Goal: Task Accomplishment & Management: Manage account settings

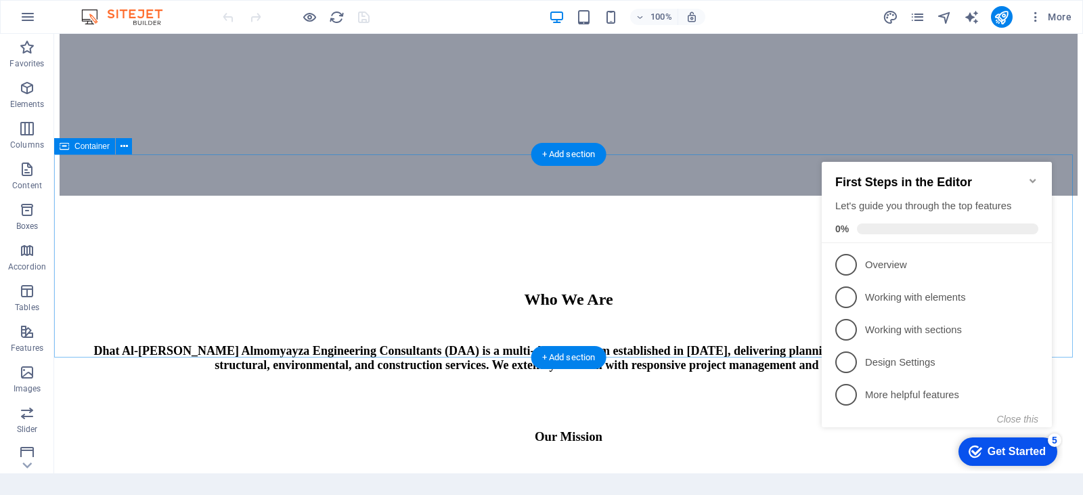
scroll to position [609, 0]
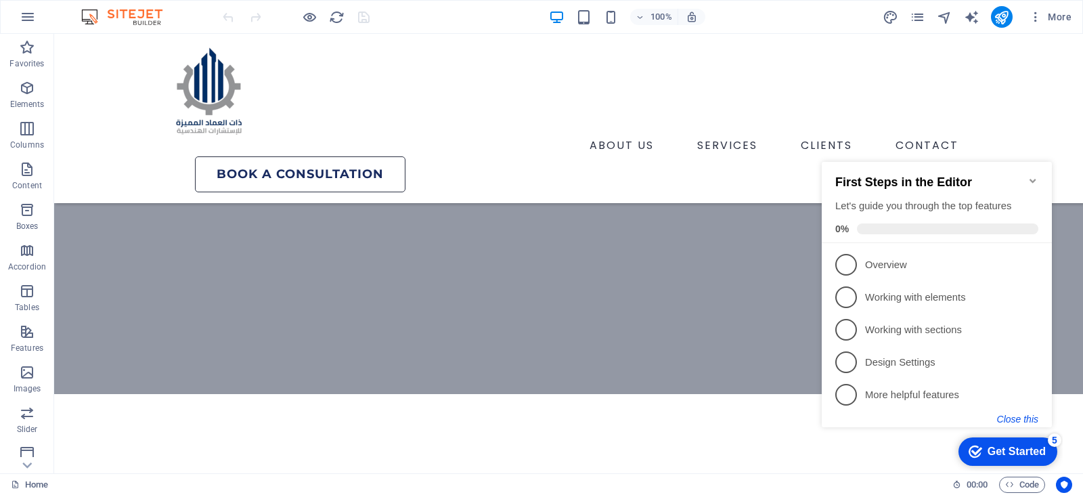
click at [1009, 421] on button "Close this" at bounding box center [1017, 419] width 41 height 11
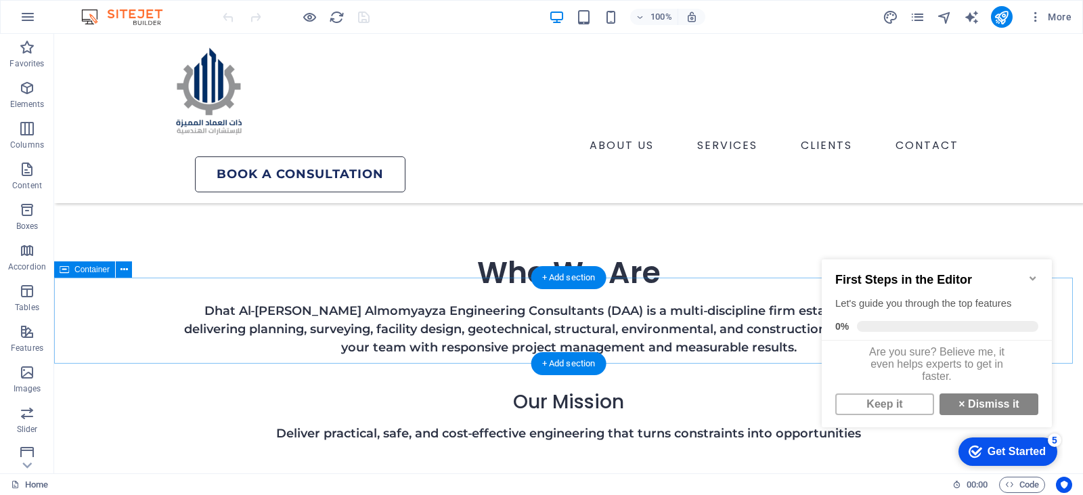
scroll to position [880, 0]
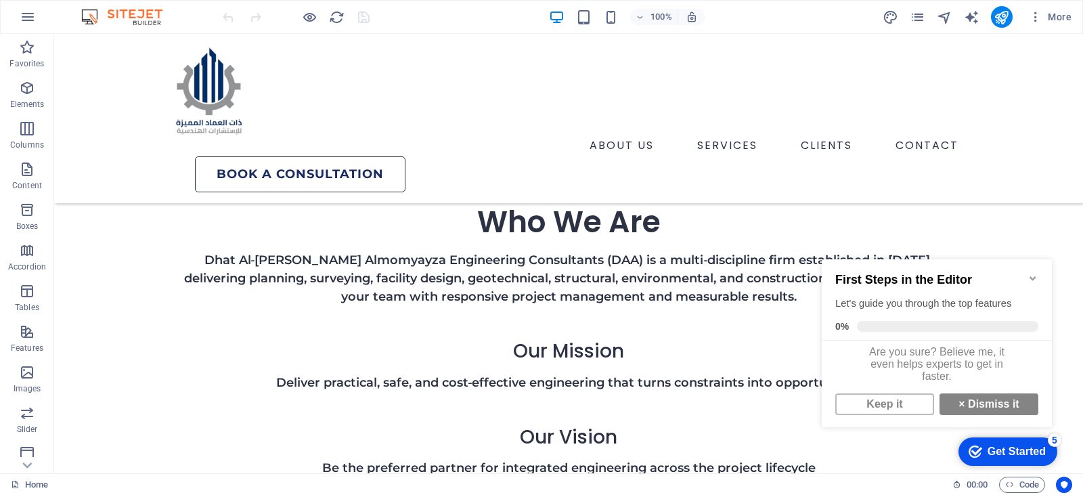
click at [1035, 276] on icon "Minimize checklist" at bounding box center [1033, 278] width 6 height 4
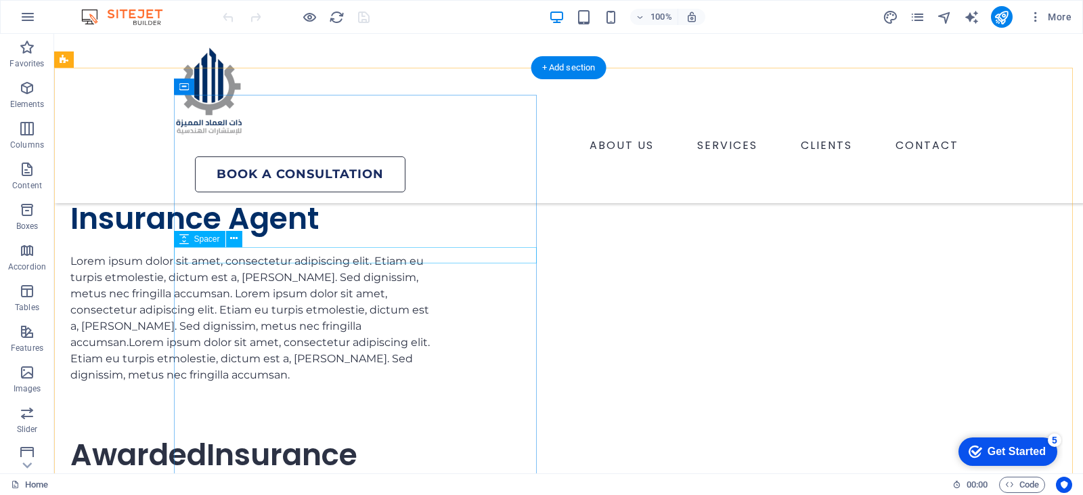
scroll to position [2844, 0]
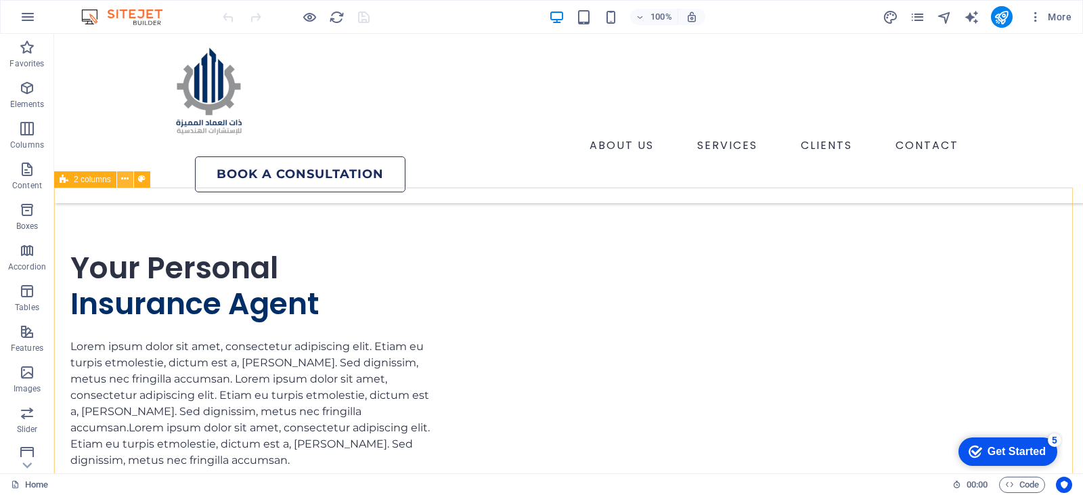
click at [122, 181] on icon at bounding box center [124, 179] width 7 height 14
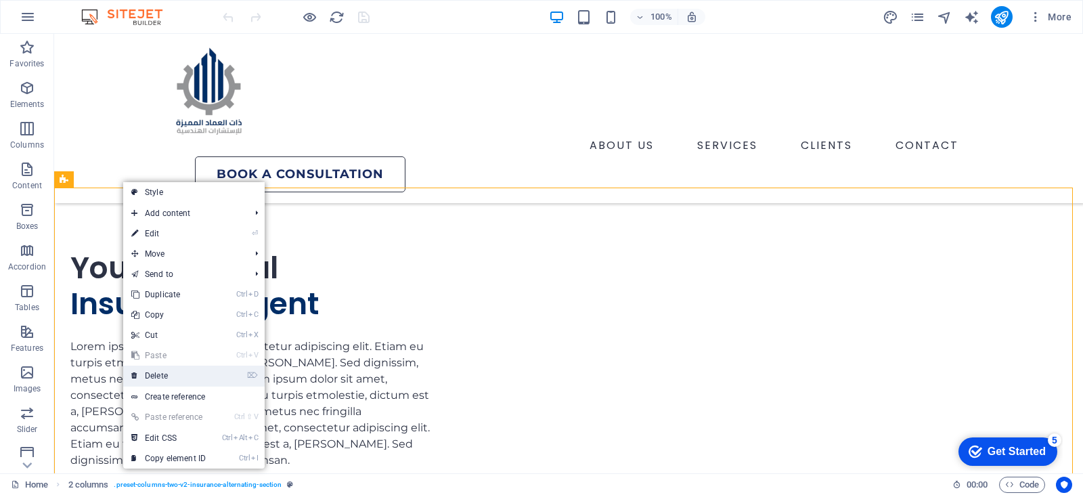
click at [165, 372] on link "⌦ Delete" at bounding box center [168, 376] width 91 height 20
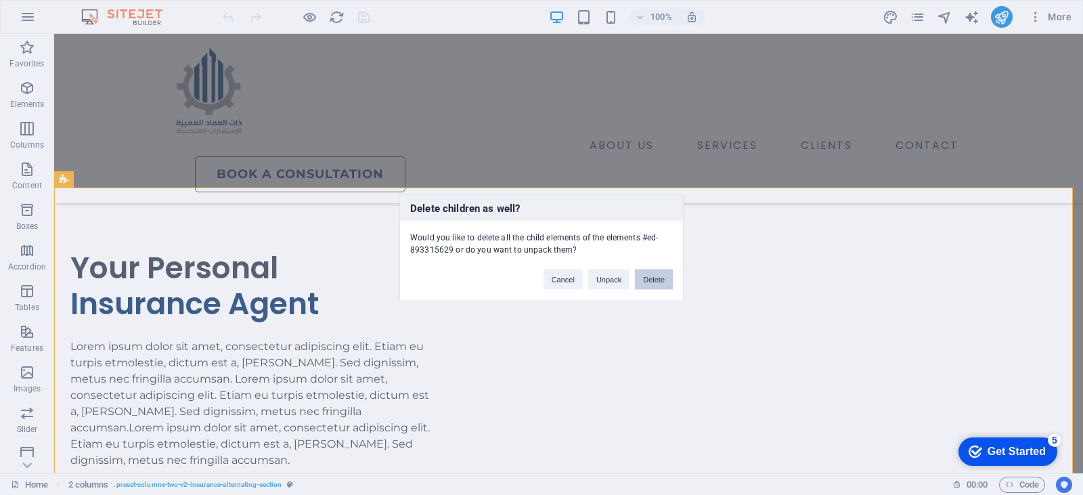
click at [643, 278] on button "Delete" at bounding box center [654, 279] width 38 height 20
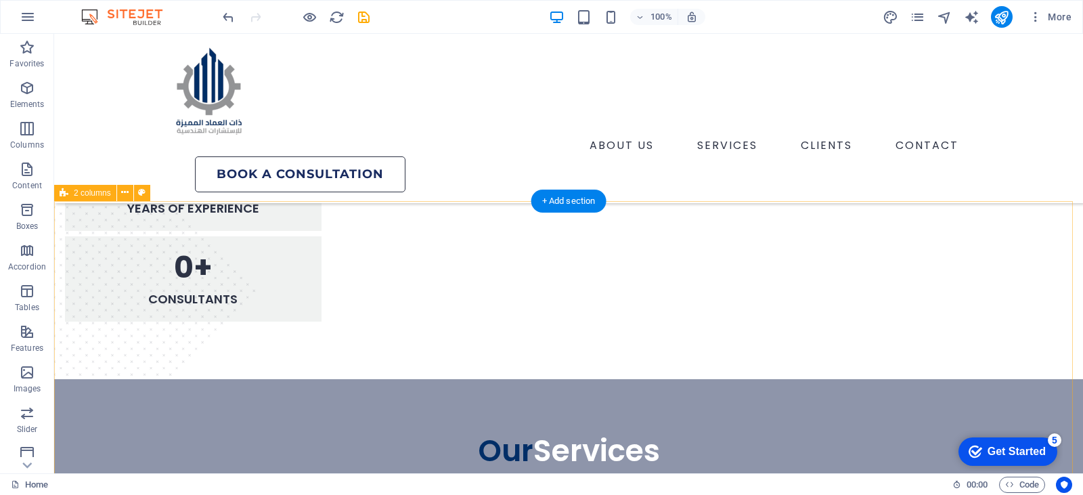
scroll to position [1354, 0]
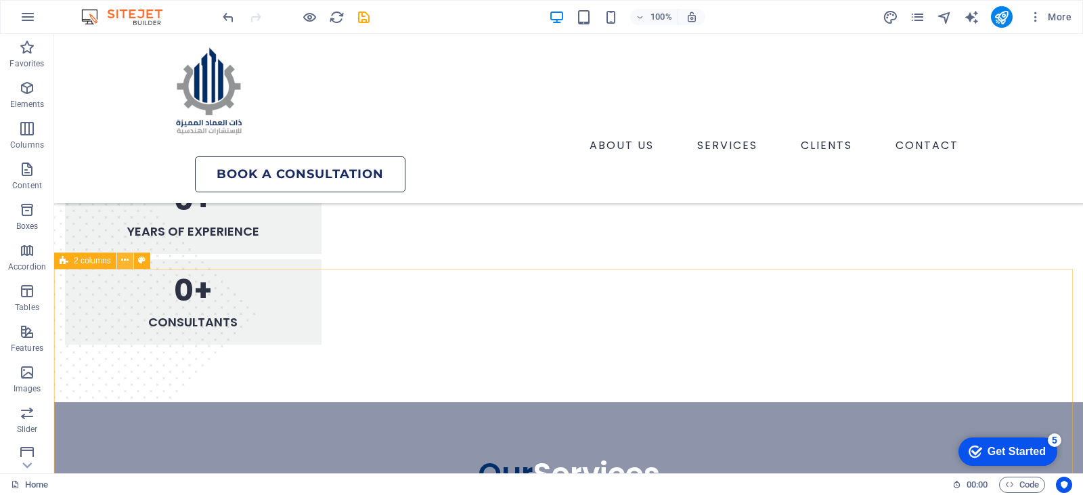
click at [125, 259] on icon at bounding box center [124, 260] width 7 height 14
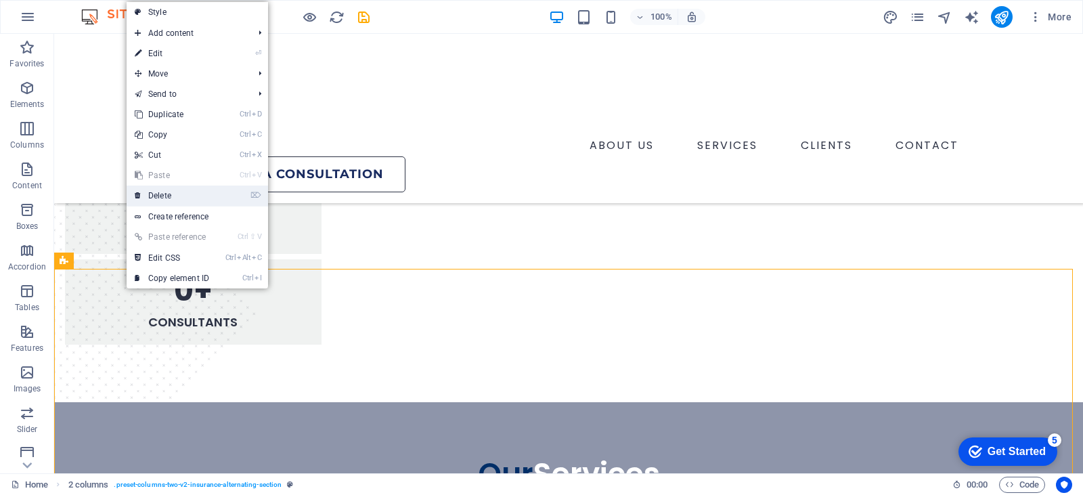
click at [175, 191] on link "⌦ Delete" at bounding box center [172, 196] width 91 height 20
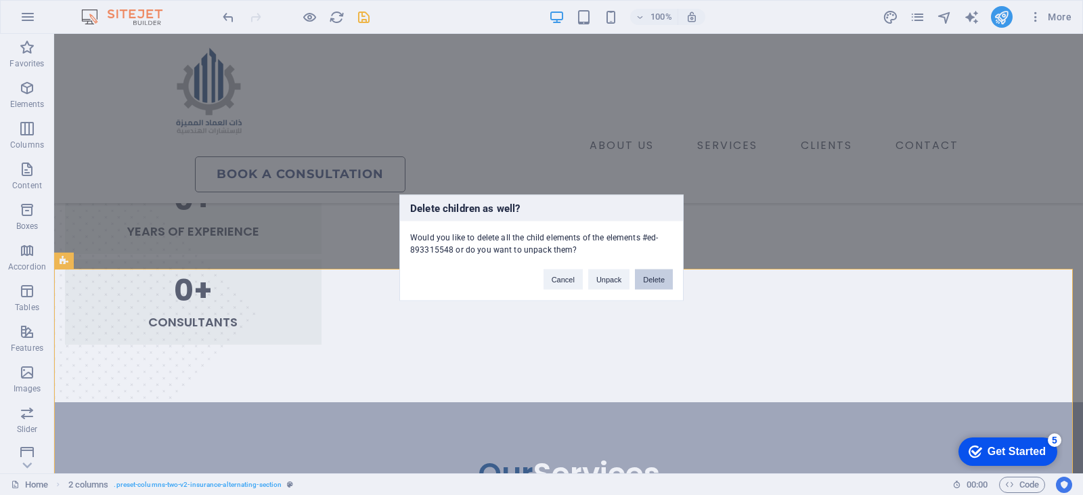
click at [638, 274] on button "Delete" at bounding box center [654, 279] width 38 height 20
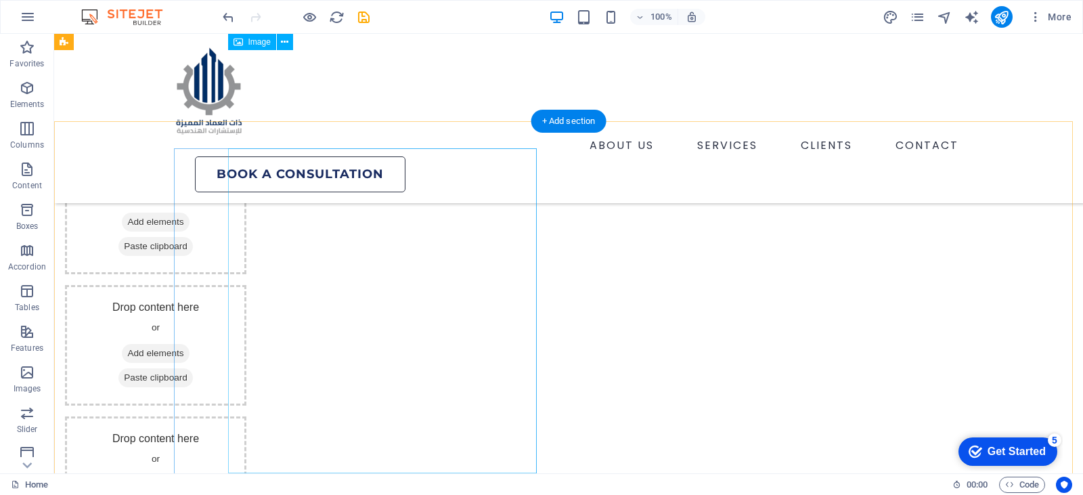
scroll to position [1828, 0]
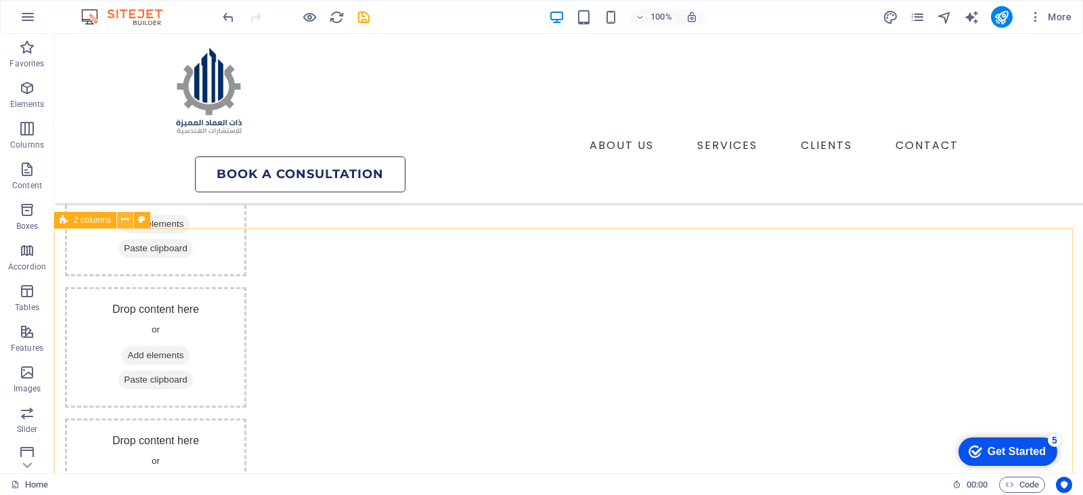
click at [121, 221] on icon at bounding box center [124, 220] width 7 height 14
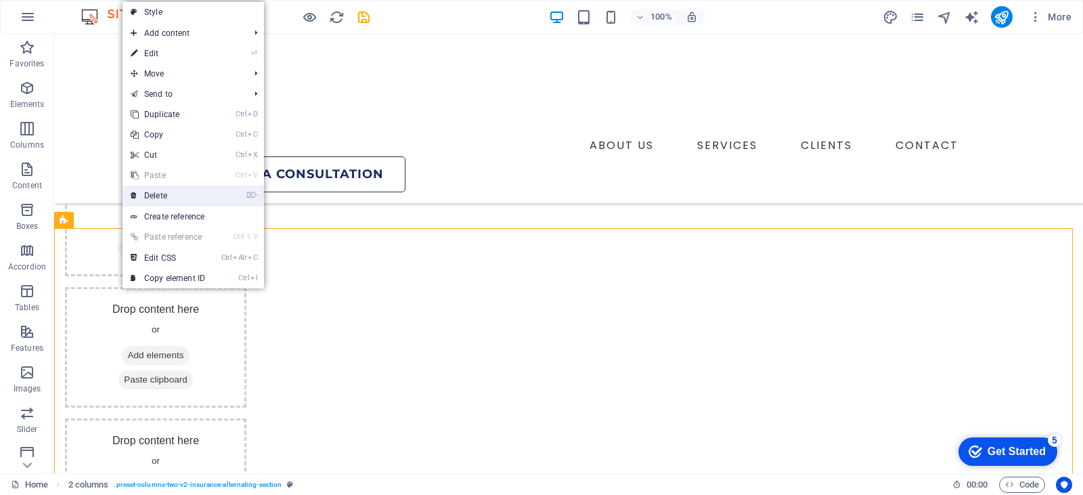
click at [175, 196] on link "⌦ Delete" at bounding box center [168, 196] width 91 height 20
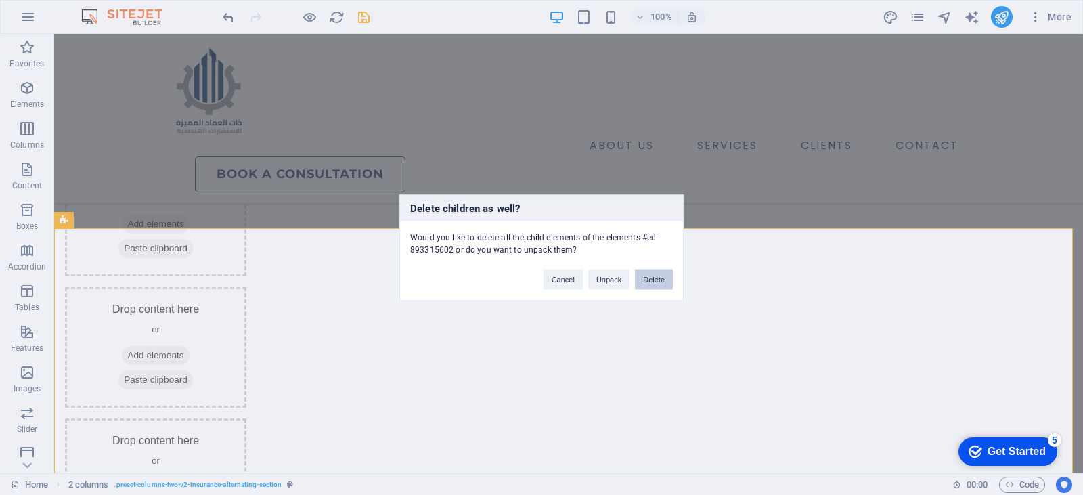
click at [654, 284] on button "Delete" at bounding box center [654, 279] width 38 height 20
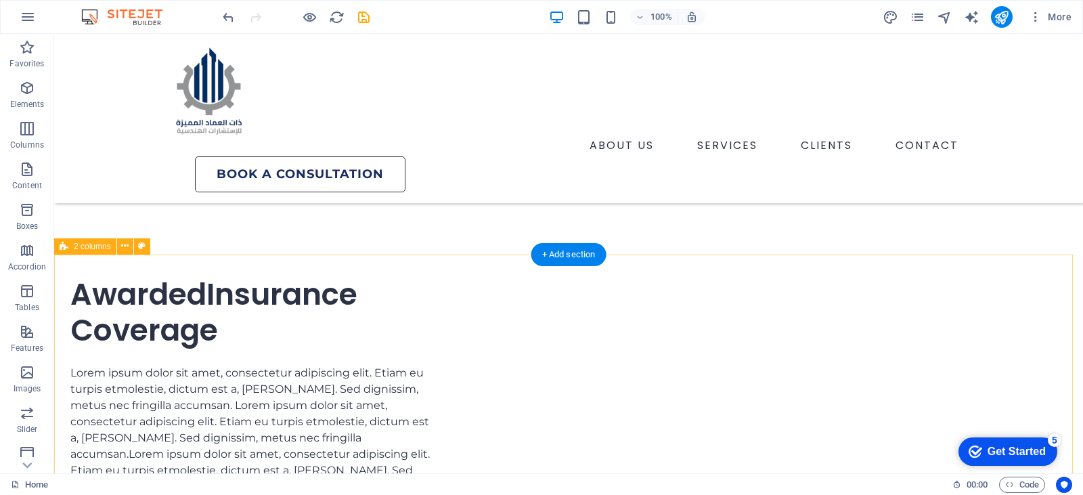
scroll to position [2302, 0]
click at [125, 248] on icon at bounding box center [124, 246] width 7 height 14
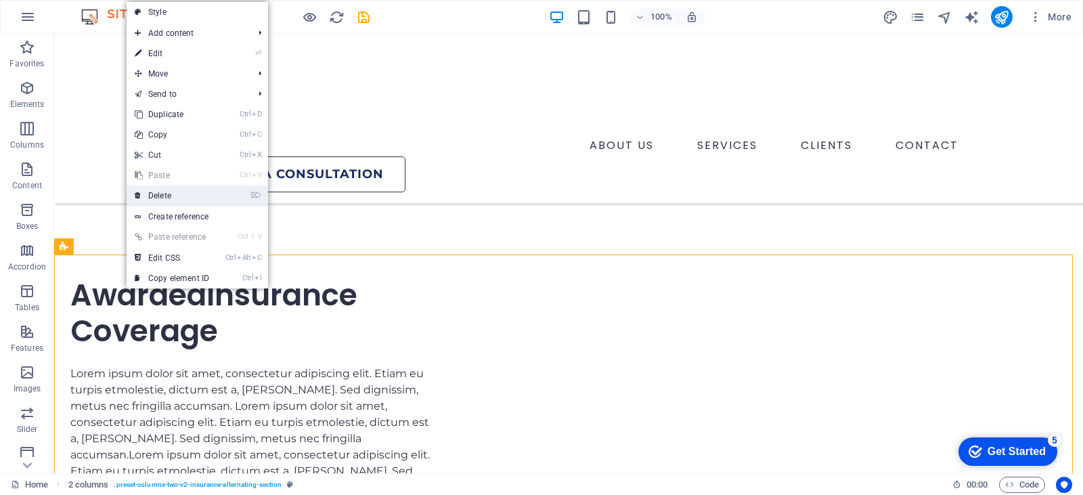
click at [175, 196] on link "⌦ Delete" at bounding box center [172, 196] width 91 height 20
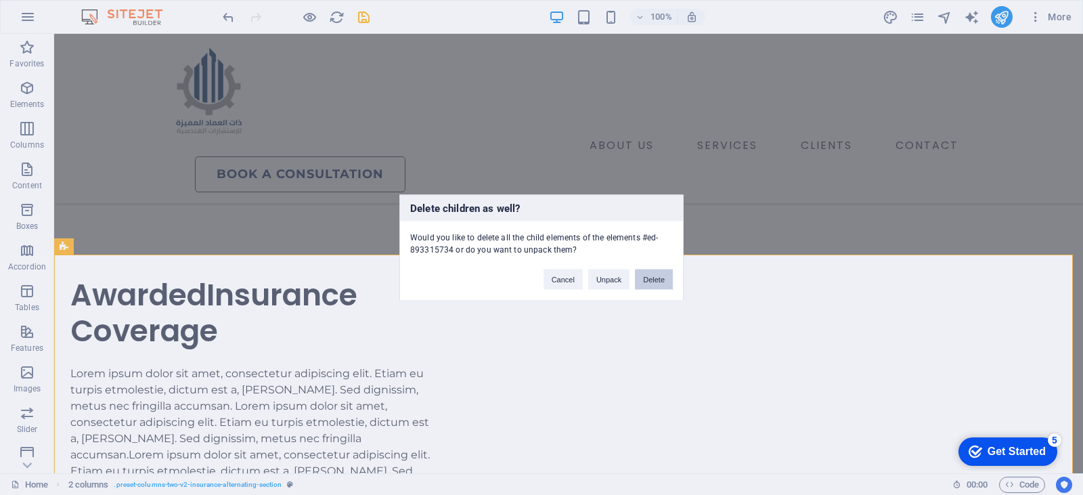
click at [651, 279] on button "Delete" at bounding box center [654, 279] width 38 height 20
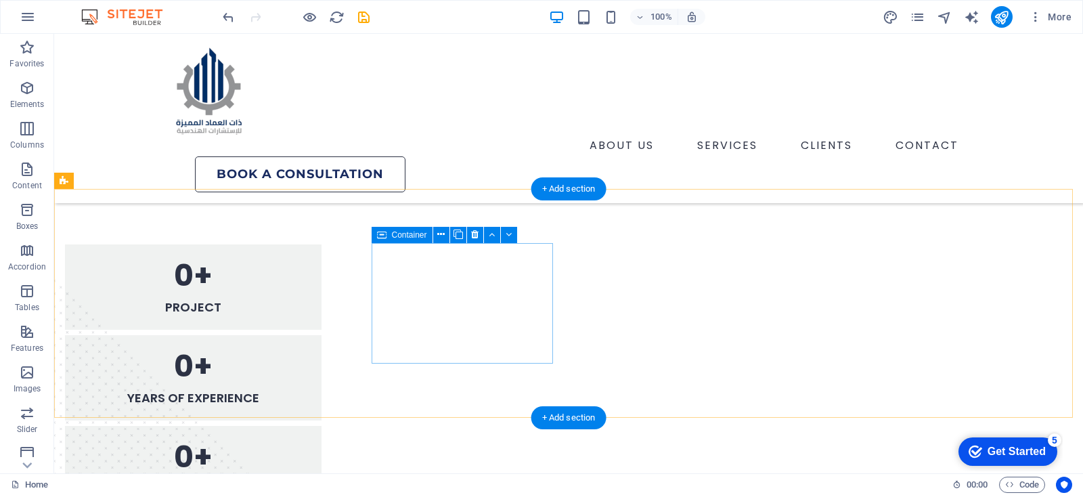
scroll to position [1219, 0]
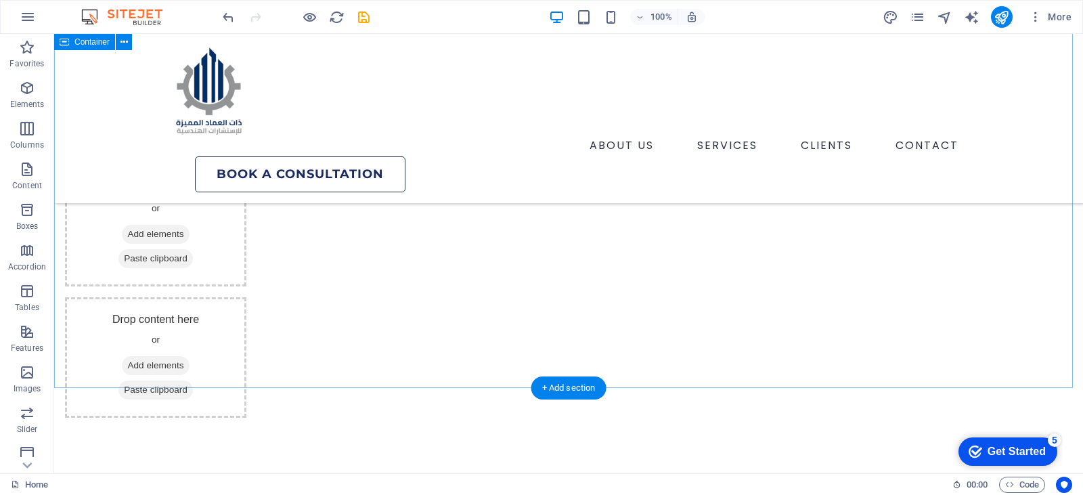
scroll to position [2034, 0]
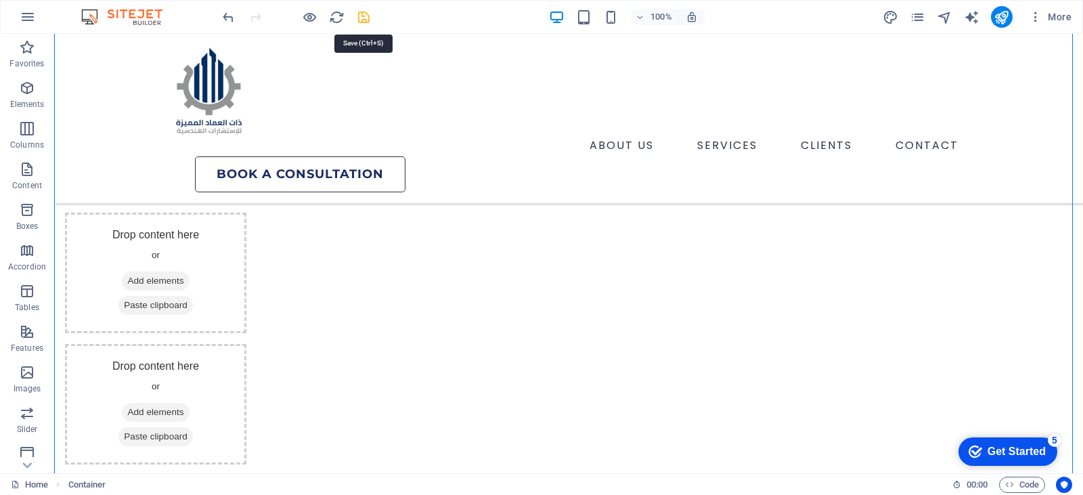
click at [361, 19] on icon "save" at bounding box center [364, 17] width 16 height 16
